Goal: Task Accomplishment & Management: Use online tool/utility

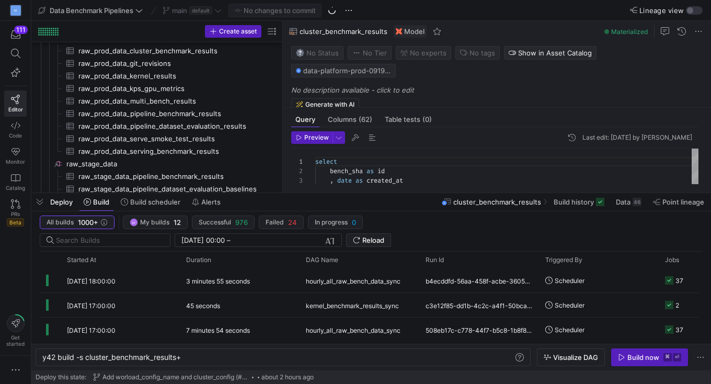
click at [217, 10] on div "main default" at bounding box center [192, 11] width 64 height 14
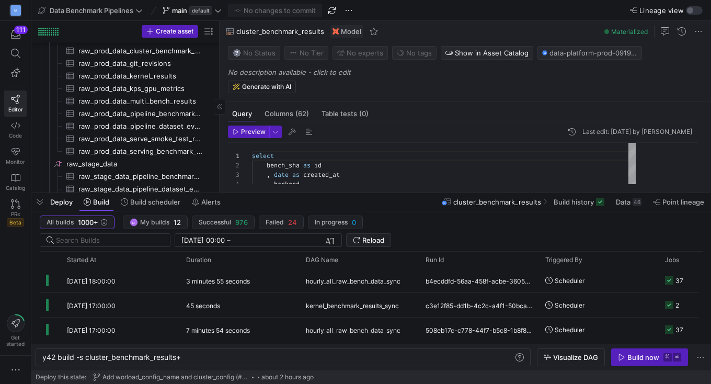
drag, startPoint x: 281, startPoint y: 169, endPoint x: 218, endPoint y: 169, distance: 63.3
click at [220, 12] on icon at bounding box center [217, 10] width 7 height 7
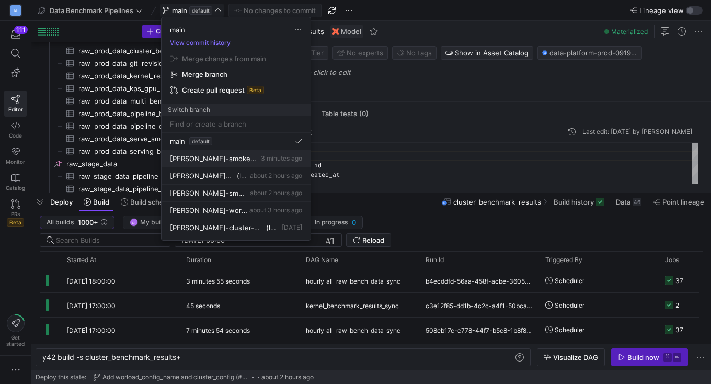
click at [225, 155] on span "[PERSON_NAME]-smoke-bronze" at bounding box center [214, 158] width 89 height 8
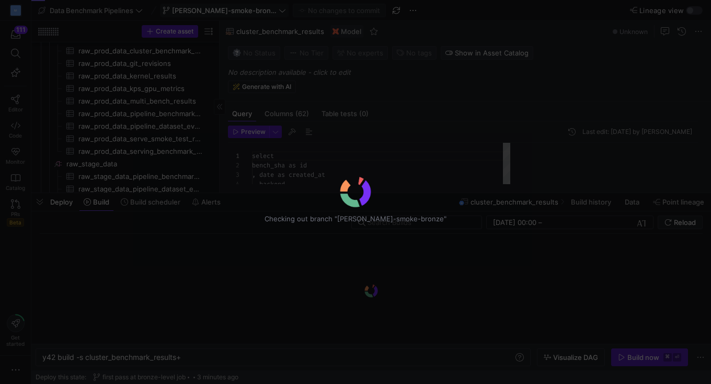
scroll to position [94, 0]
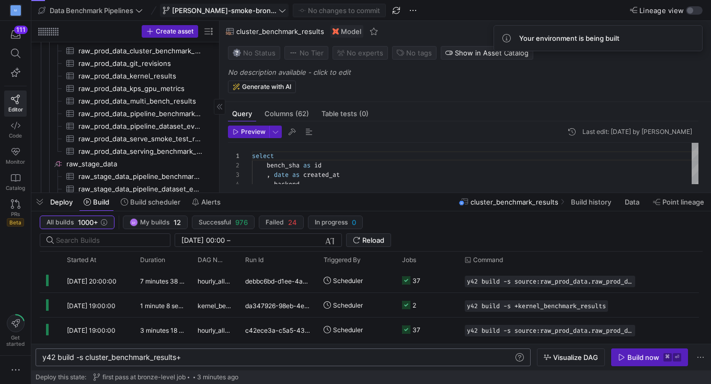
click at [131, 357] on div "y42 build -s cluster_benchmark_results+" at bounding box center [278, 357] width 472 height 8
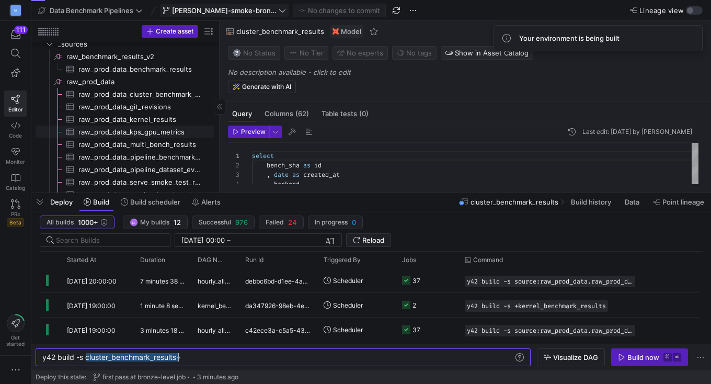
scroll to position [0, 0]
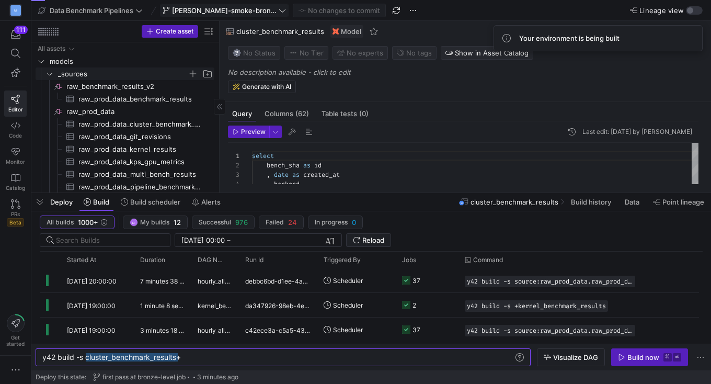
click at [50, 72] on icon "Press SPACE to select this row." at bounding box center [49, 74] width 7 height 6
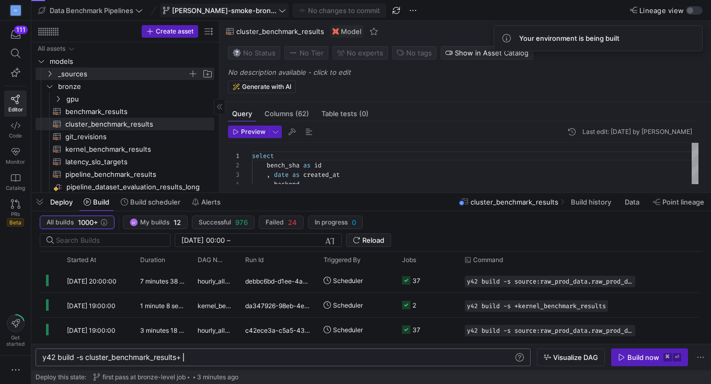
click at [194, 359] on div "y42 build -s cluster_benchmark_results+" at bounding box center [278, 357] width 472 height 8
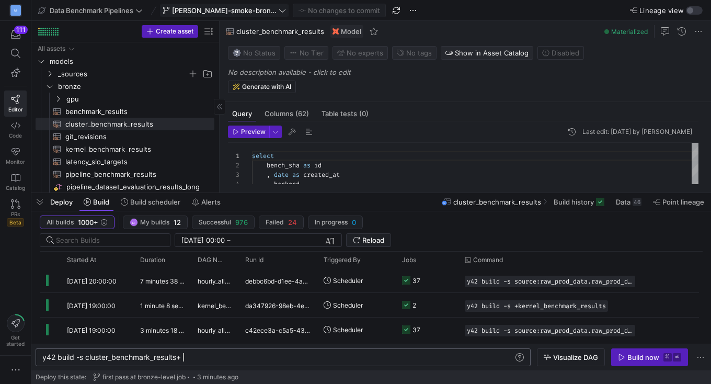
click at [86, 358] on div "y42 build -s cluster_benchmark_results+" at bounding box center [278, 357] width 472 height 8
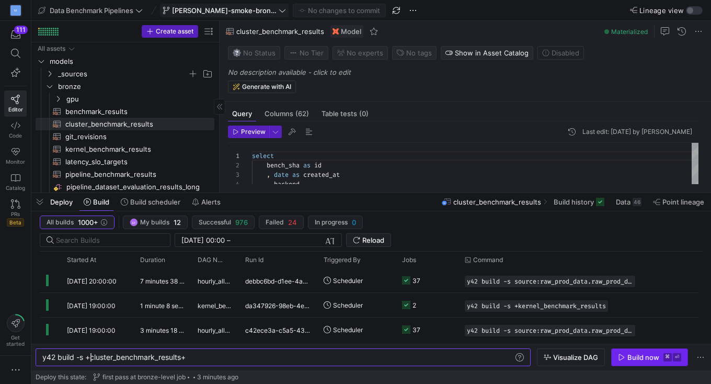
type textarea "y42 build -s +cluster_benchmark_results+"
click at [624, 354] on icon "button" at bounding box center [621, 356] width 7 height 7
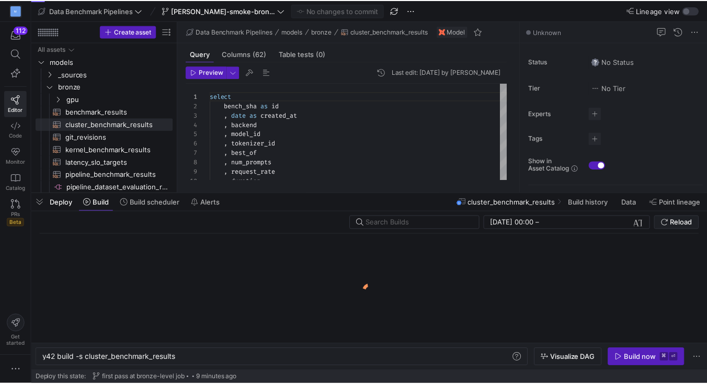
scroll to position [0, 135]
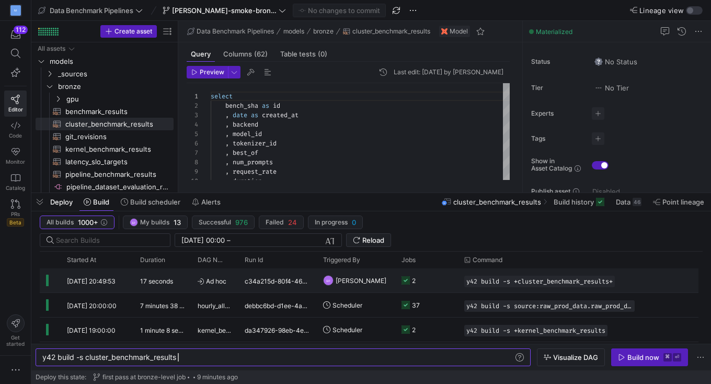
click at [434, 276] on y42-job-status-cell-renderer "2" at bounding box center [427, 280] width 50 height 23
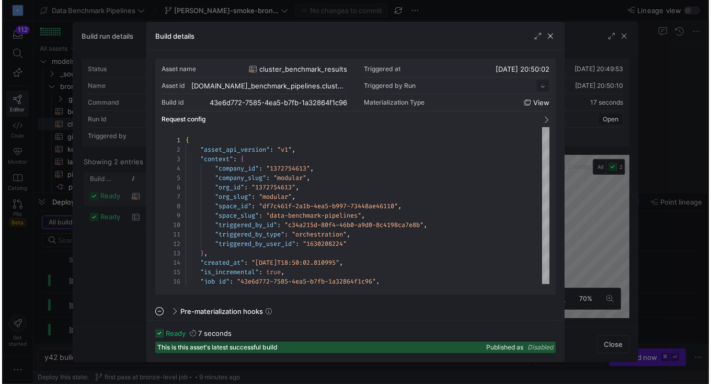
scroll to position [94, 0]
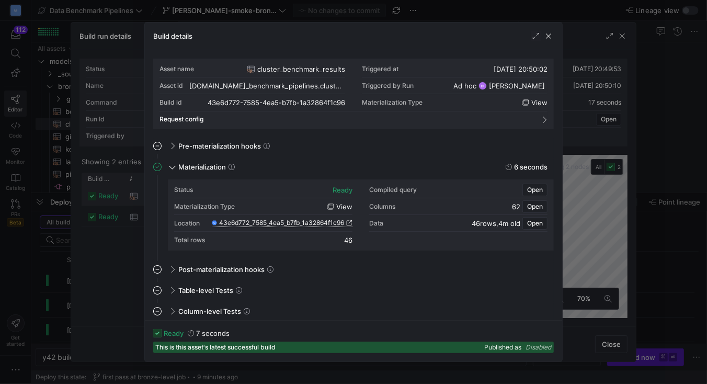
click at [350, 223] on icon at bounding box center [349, 223] width 6 height 6
click at [552, 34] on span "button" at bounding box center [548, 36] width 10 height 10
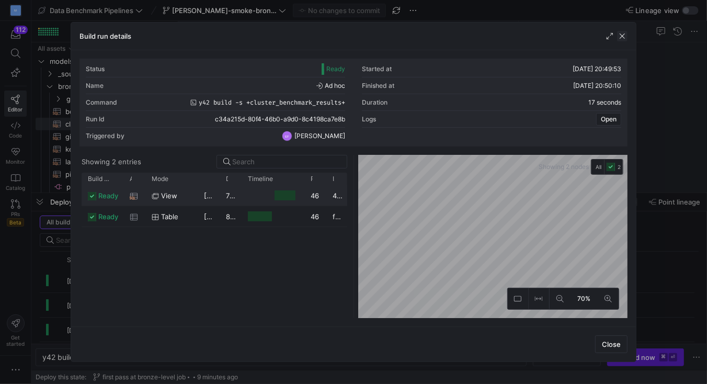
click at [624, 35] on span "button" at bounding box center [622, 36] width 10 height 10
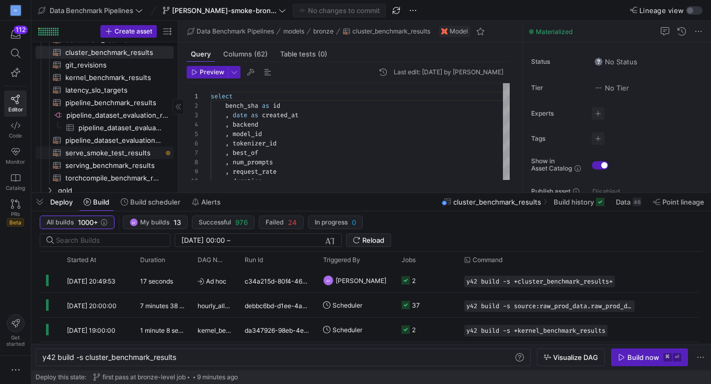
scroll to position [0, 0]
click at [119, 150] on span "serve_smoke_test_results​​​​​​​​​​" at bounding box center [113, 151] width 96 height 12
type textarea "y42 build -s serve_smoke_test_results"
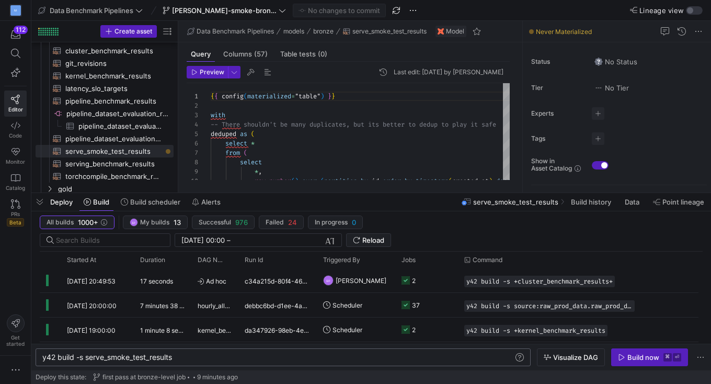
click at [198, 353] on div "y42 build -s serve_smoke_test_results" at bounding box center [278, 357] width 472 height 8
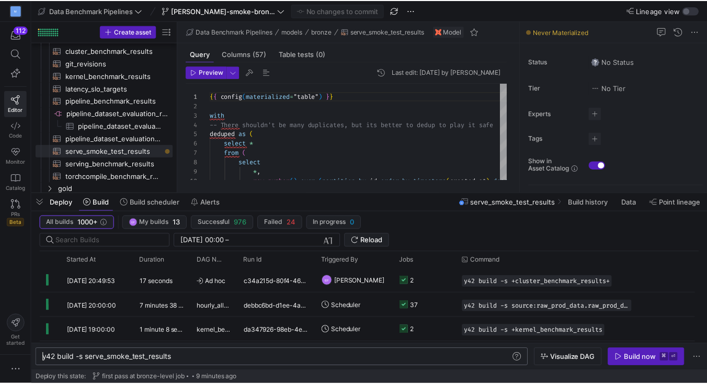
scroll to position [0, 0]
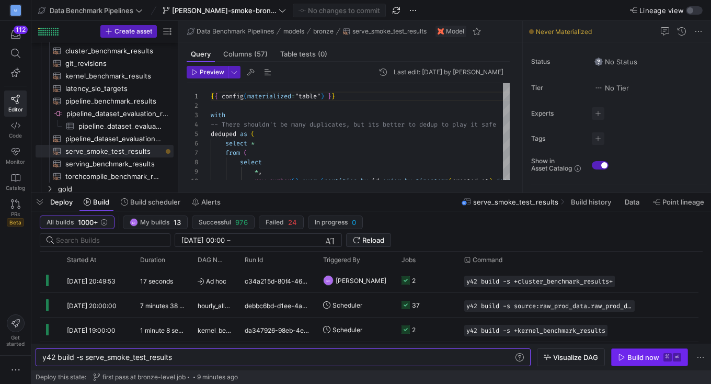
click at [644, 359] on div "Build now" at bounding box center [643, 357] width 32 height 8
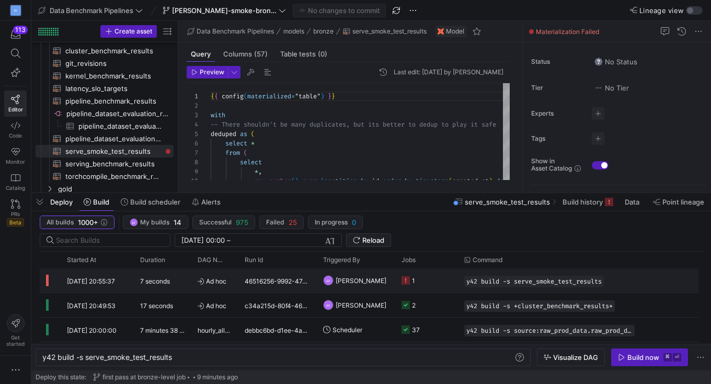
click at [423, 281] on y42-job-status-cell-renderer "1" at bounding box center [427, 280] width 50 height 23
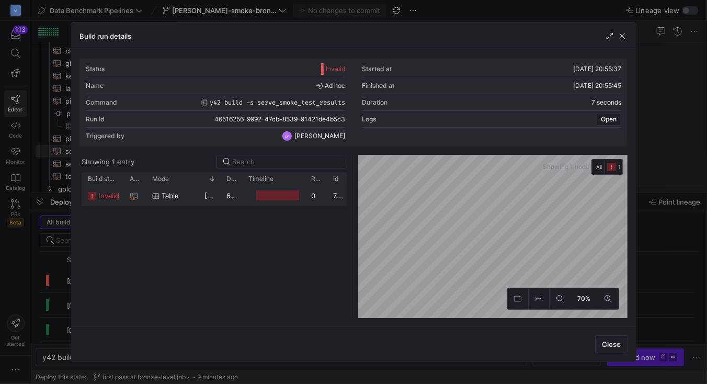
click at [179, 196] on div "table" at bounding box center [172, 196] width 40 height 20
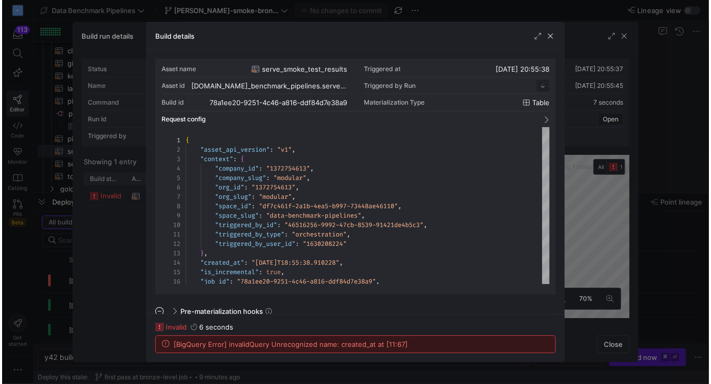
scroll to position [94, 0]
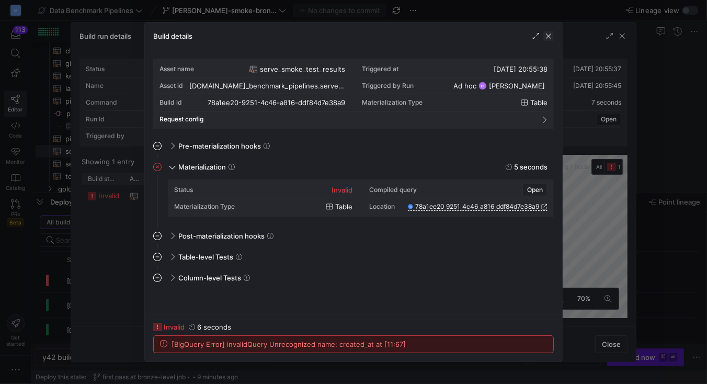
click at [552, 34] on span "button" at bounding box center [548, 36] width 10 height 10
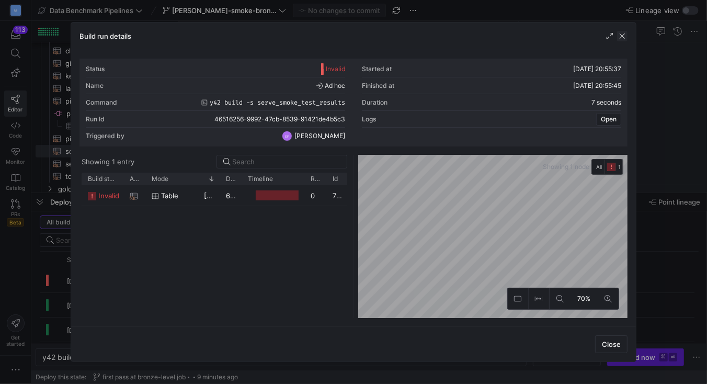
click at [626, 37] on span "button" at bounding box center [622, 36] width 10 height 10
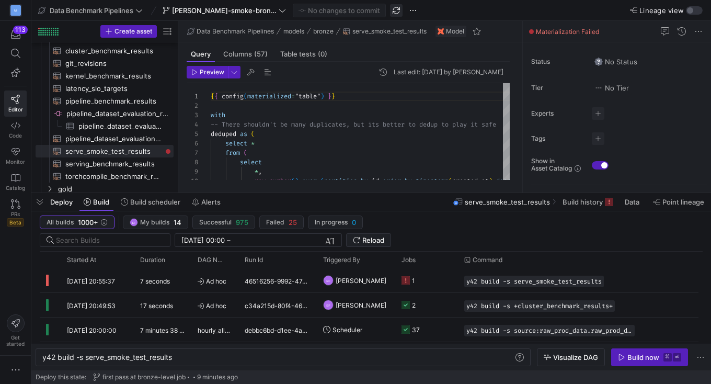
click at [390, 13] on span "button" at bounding box center [396, 10] width 13 height 13
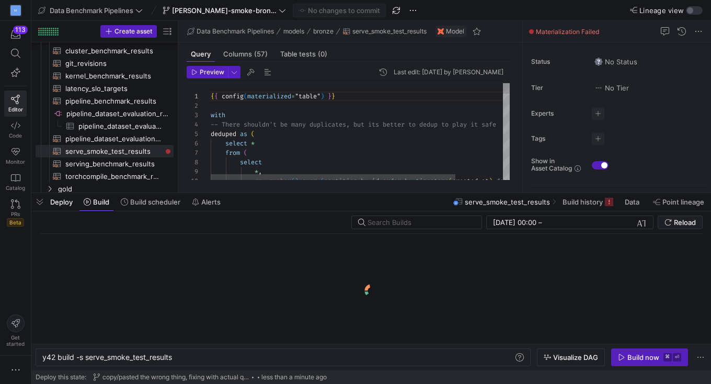
type textarea "{{ config(materialized="table") }} select id , run_id , timestamp , framework ,…"
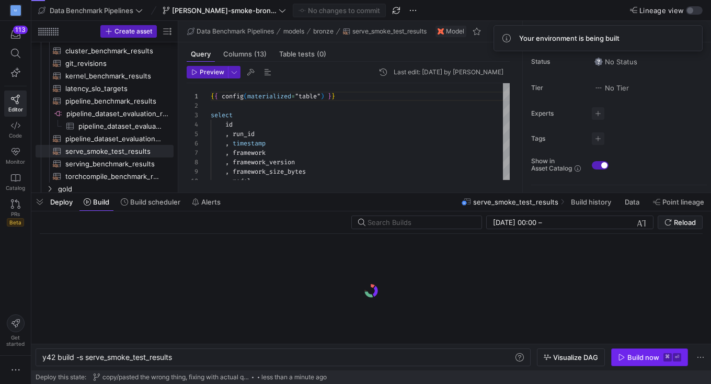
click at [633, 354] on div "Build now" at bounding box center [643, 357] width 32 height 8
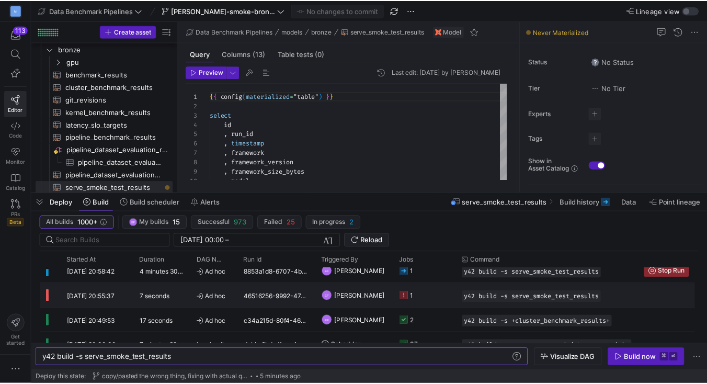
scroll to position [63, 0]
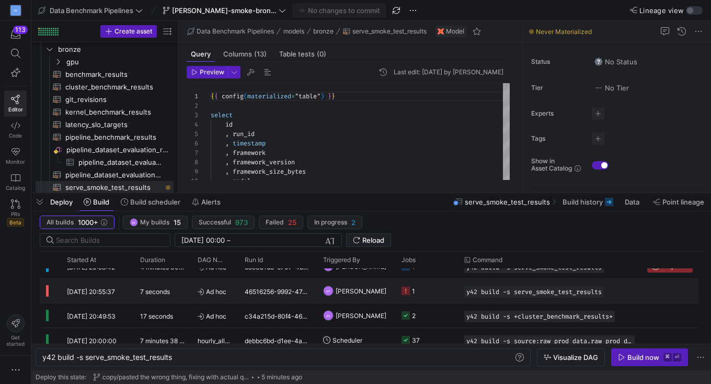
click at [433, 294] on y42-job-status-cell-renderer "1" at bounding box center [427, 290] width 50 height 23
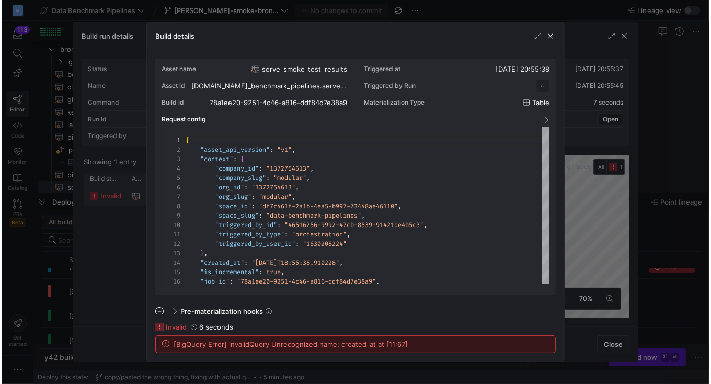
scroll to position [94, 0]
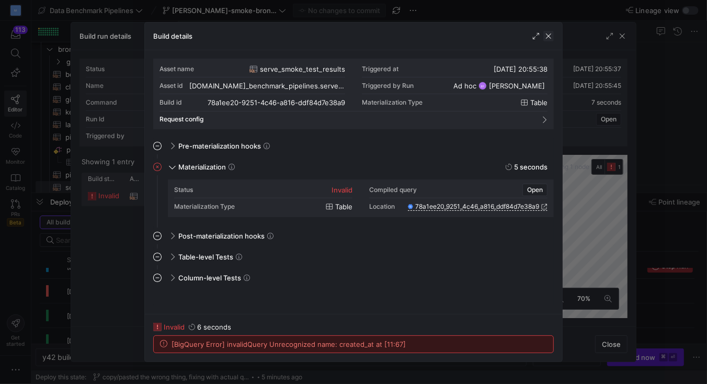
click at [551, 34] on span "button" at bounding box center [548, 36] width 10 height 10
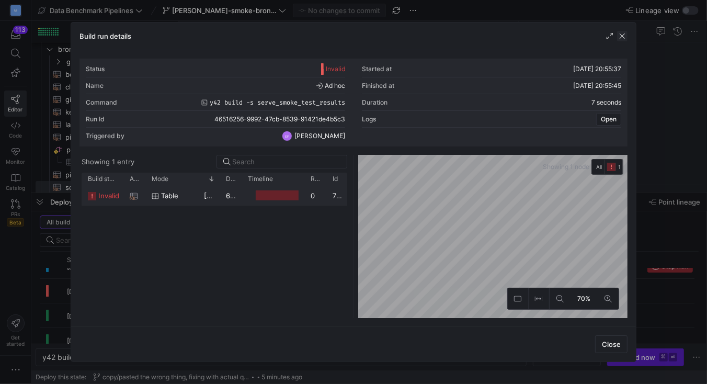
click at [624, 36] on span "button" at bounding box center [622, 36] width 10 height 10
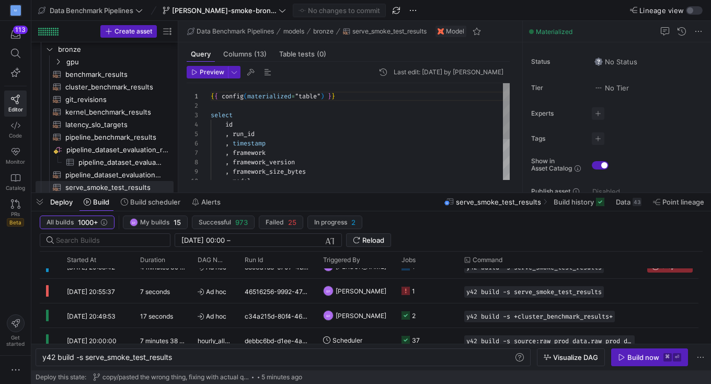
click at [351, 126] on div "{ { config ( materialized = "table" ) } } select id , run_id , timestamp , fram…" at bounding box center [361, 167] width 300 height 168
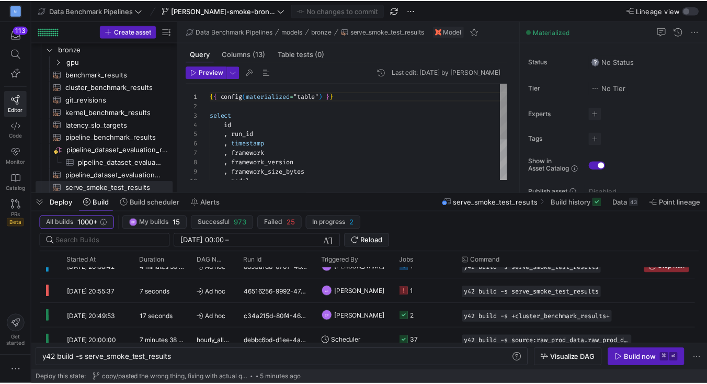
scroll to position [28, 22]
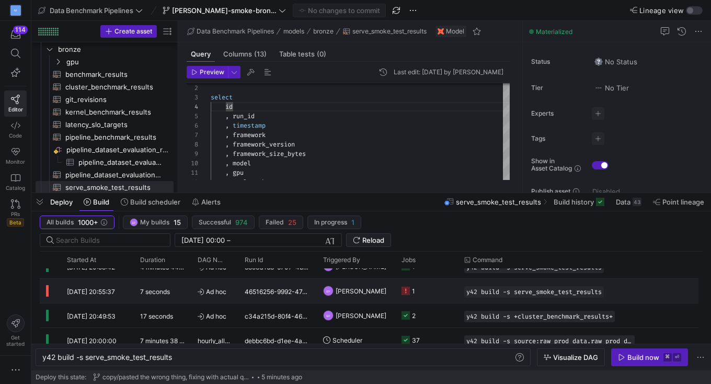
click at [435, 291] on y42-job-status-cell-renderer "1" at bounding box center [427, 290] width 50 height 23
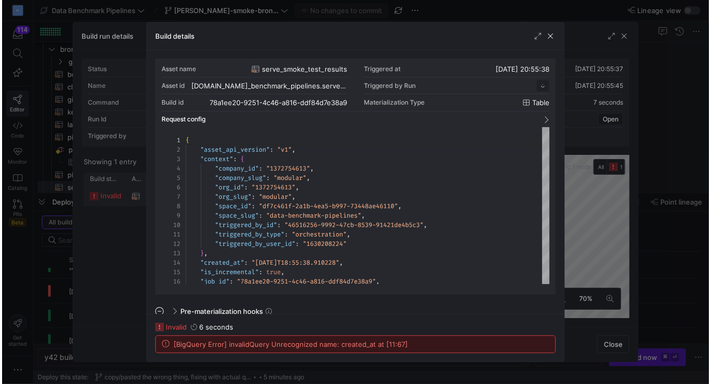
scroll to position [94, 0]
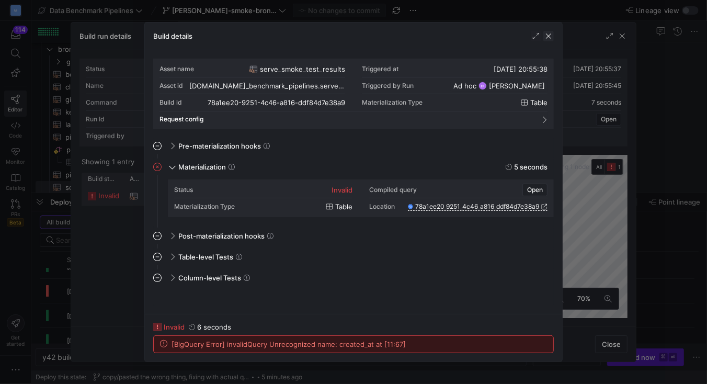
click at [548, 40] on span "button" at bounding box center [548, 36] width 10 height 10
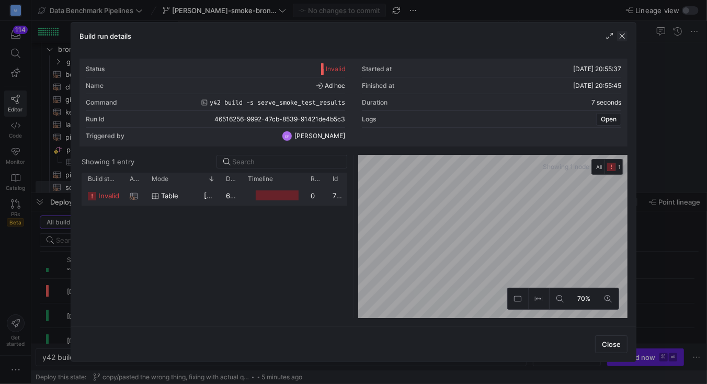
click at [624, 35] on span "button" at bounding box center [622, 36] width 10 height 10
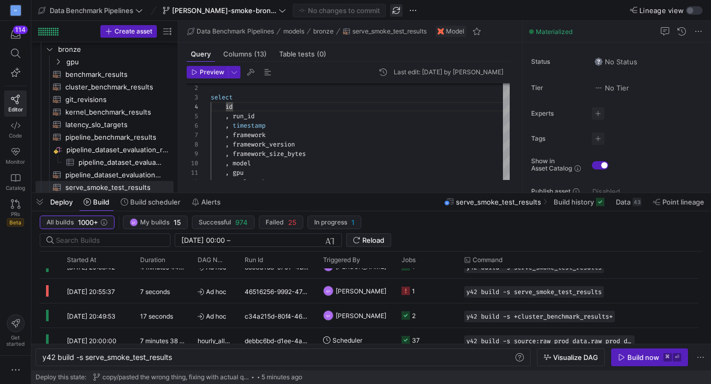
click at [390, 10] on span "button" at bounding box center [396, 10] width 13 height 13
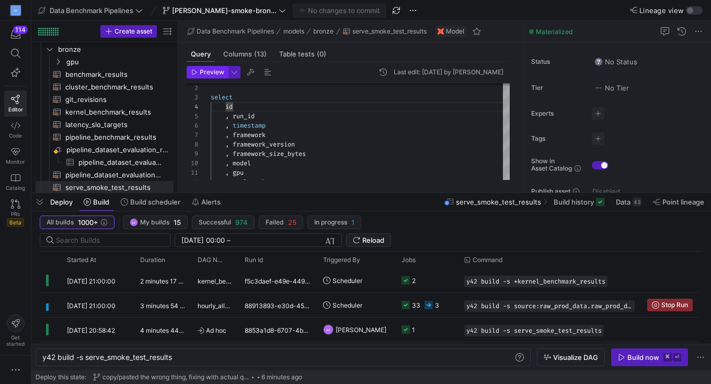
click at [204, 71] on span "Preview" at bounding box center [212, 71] width 25 height 7
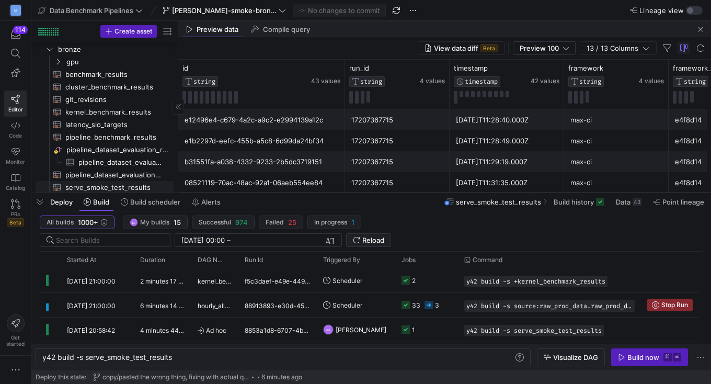
click at [112, 184] on span "serve_smoke_test_results​​​​​​​​​​" at bounding box center [113, 187] width 96 height 12
click at [276, 30] on span "Compile query" at bounding box center [286, 29] width 47 height 7
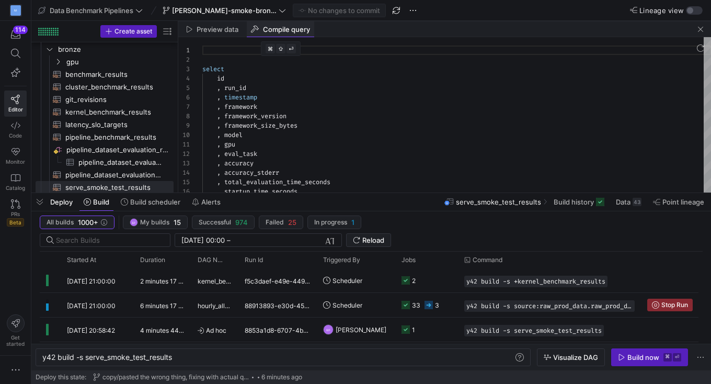
scroll to position [94, 0]
type textarea ", gpu , eval_task , accuracy , accuracy_stderr , total_evaluation_time_seconds …"
click at [267, 145] on div "select id , run_id , timestamp , framework , framework_version , framework_size…" at bounding box center [456, 120] width 509 height 168
click at [566, 201] on span "Build history" at bounding box center [574, 202] width 40 height 8
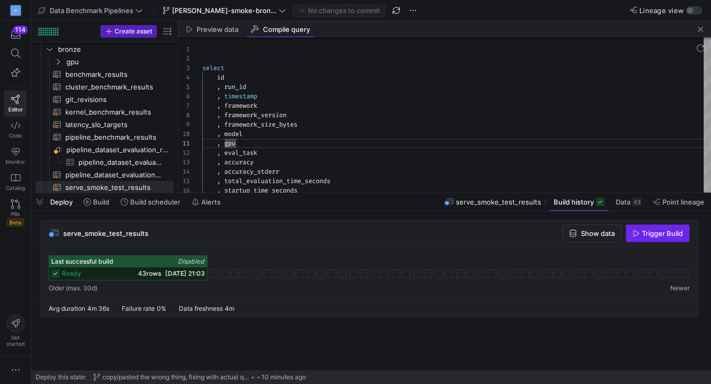
click at [651, 234] on span "Trigger Build" at bounding box center [662, 233] width 41 height 8
click at [89, 204] on icon at bounding box center [87, 201] width 7 height 7
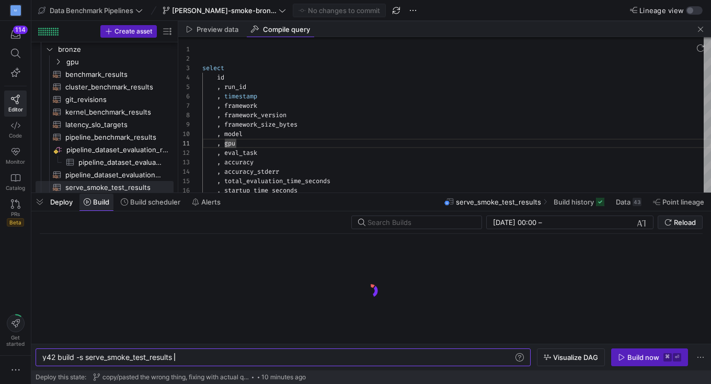
scroll to position [0, 131]
